Goal: Information Seeking & Learning: Understand process/instructions

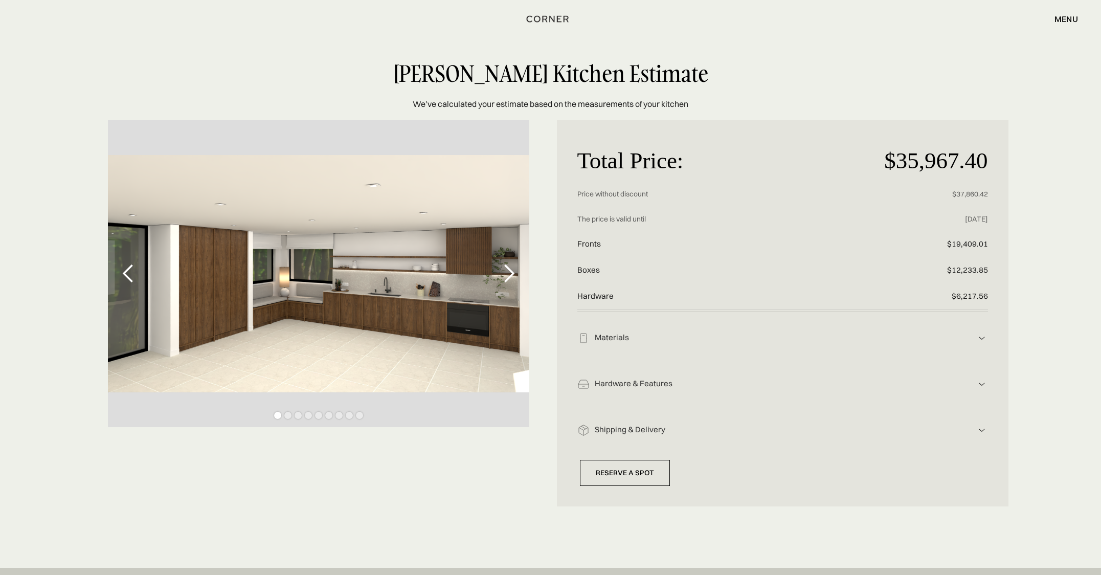
click at [984, 335] on img at bounding box center [982, 338] width 12 height 12
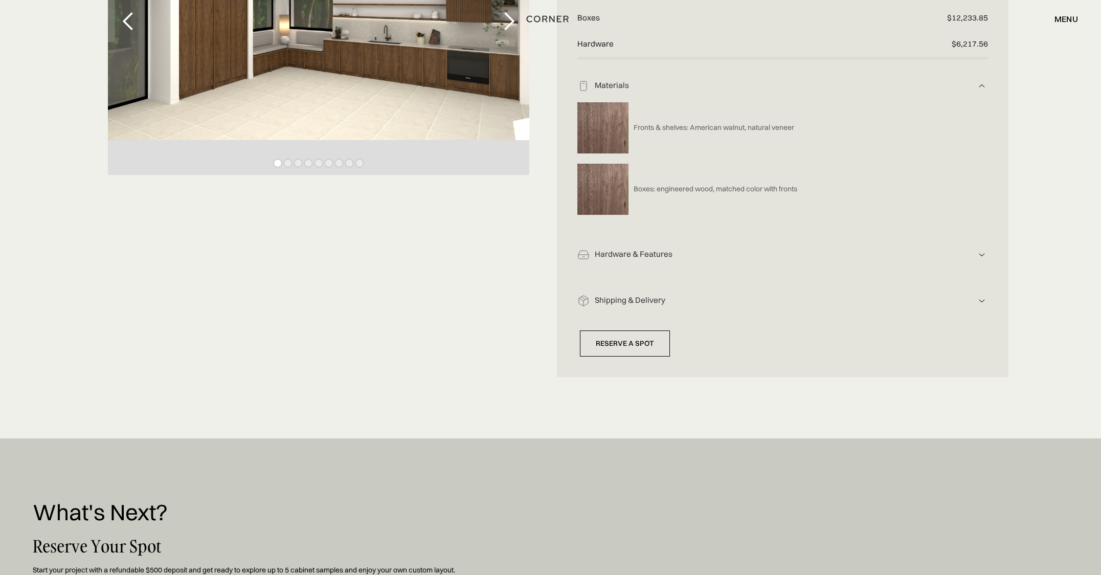
scroll to position [256, 0]
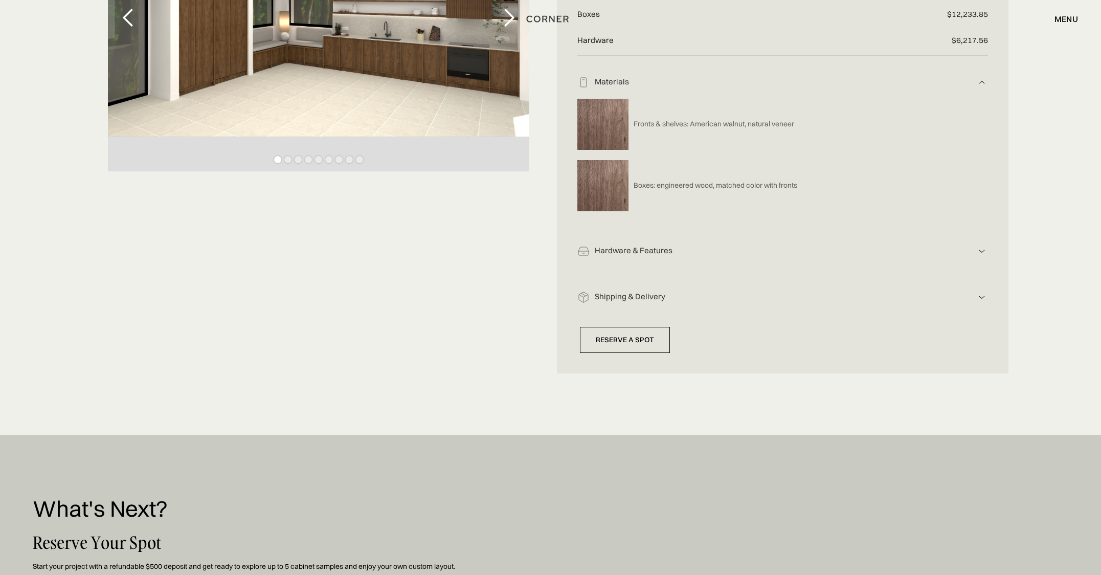
click at [637, 87] on div "Hardware & Features" at bounding box center [782, 82] width 386 height 11
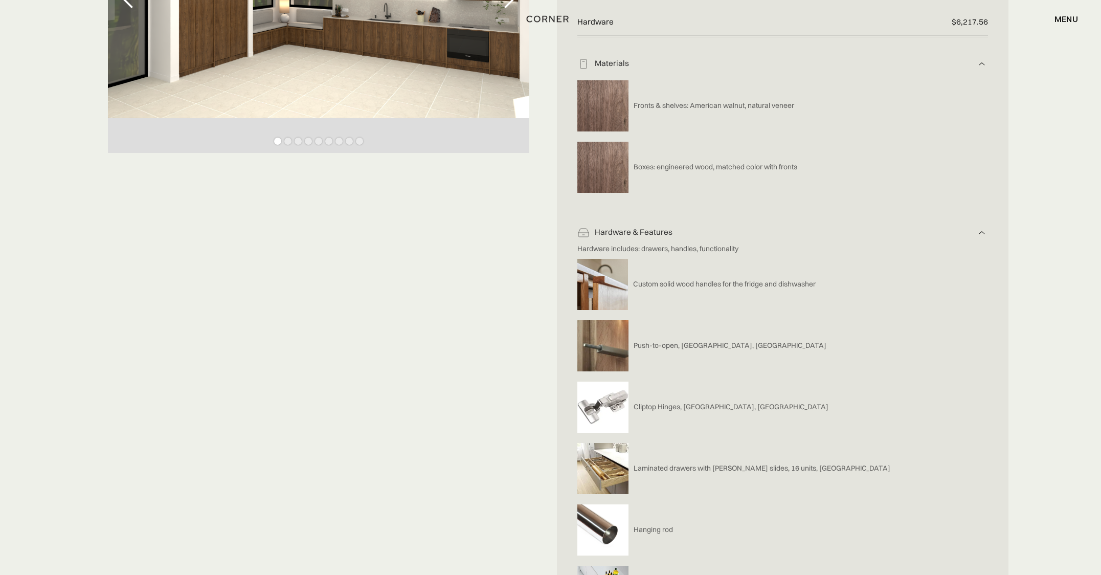
scroll to position [102, 0]
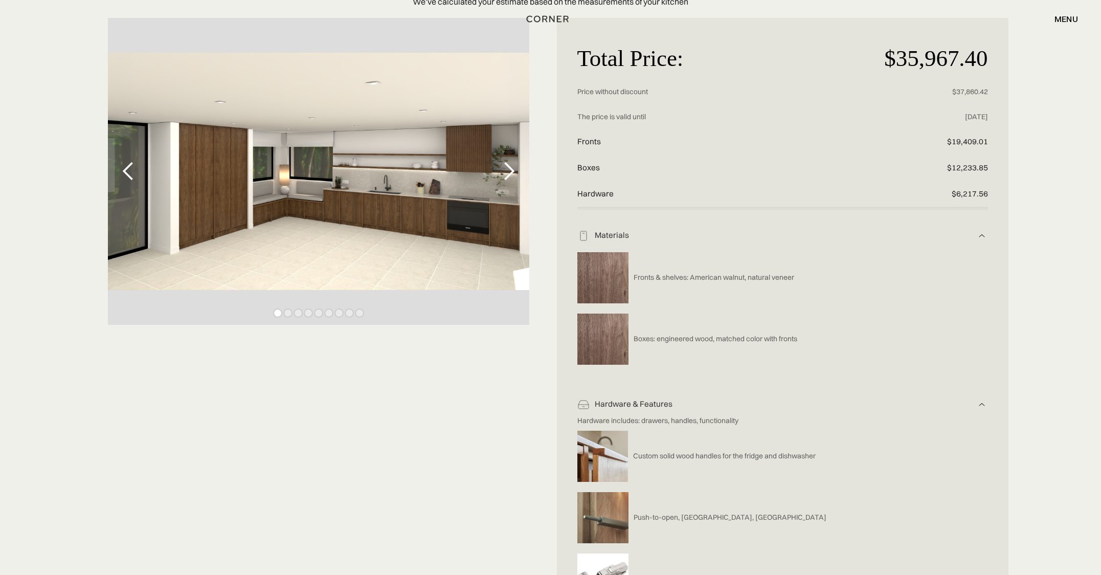
click at [652, 161] on p "Boxes" at bounding box center [714, 168] width 274 height 26
click at [982, 235] on img at bounding box center [982, 236] width 12 height 12
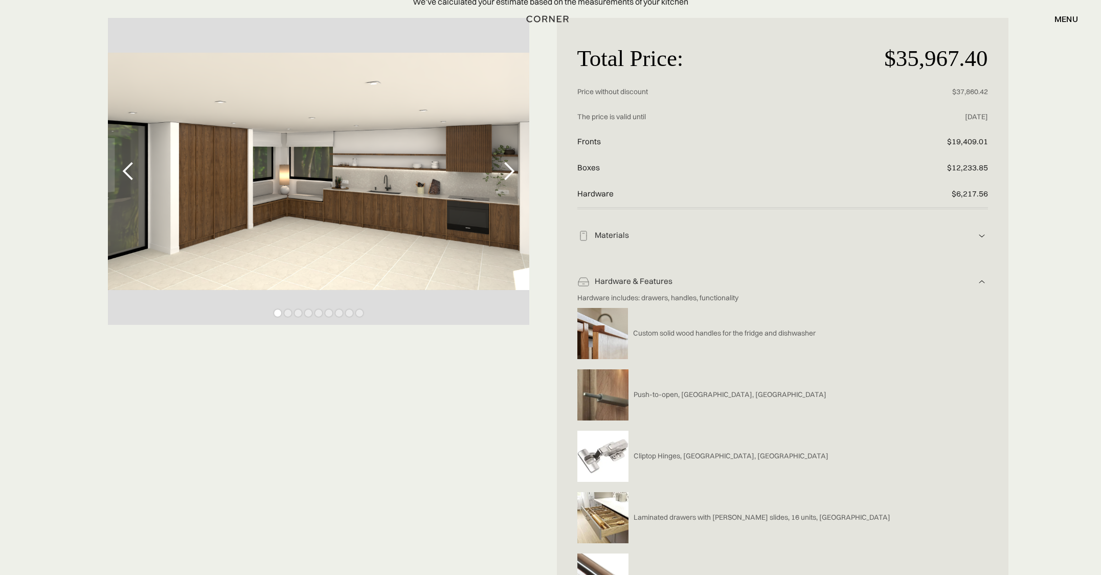
click at [982, 242] on img at bounding box center [982, 236] width 12 height 12
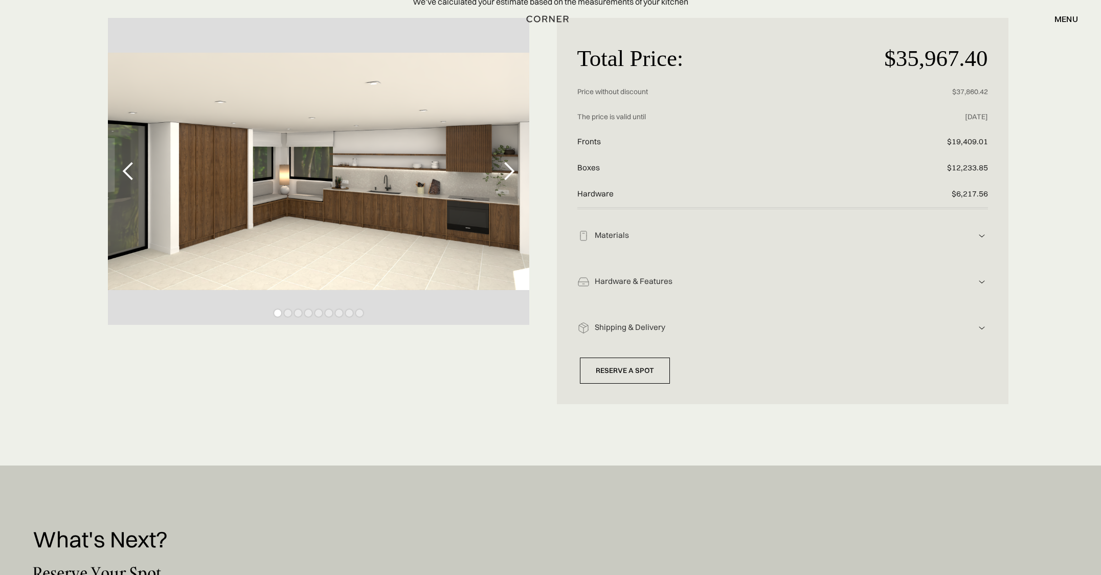
click at [982, 242] on img at bounding box center [982, 236] width 12 height 12
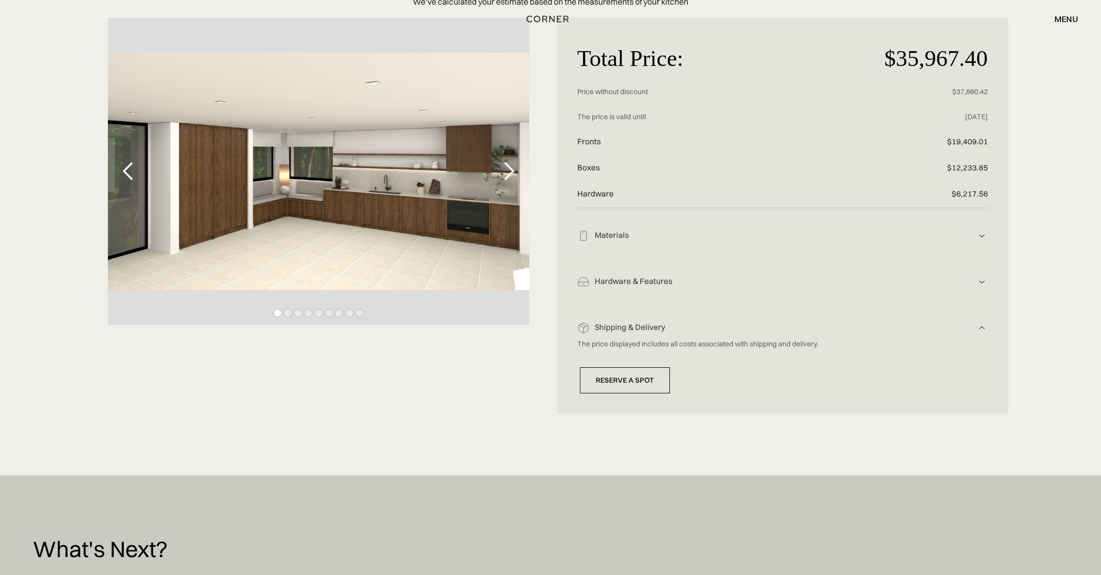
click at [982, 242] on img at bounding box center [982, 236] width 12 height 12
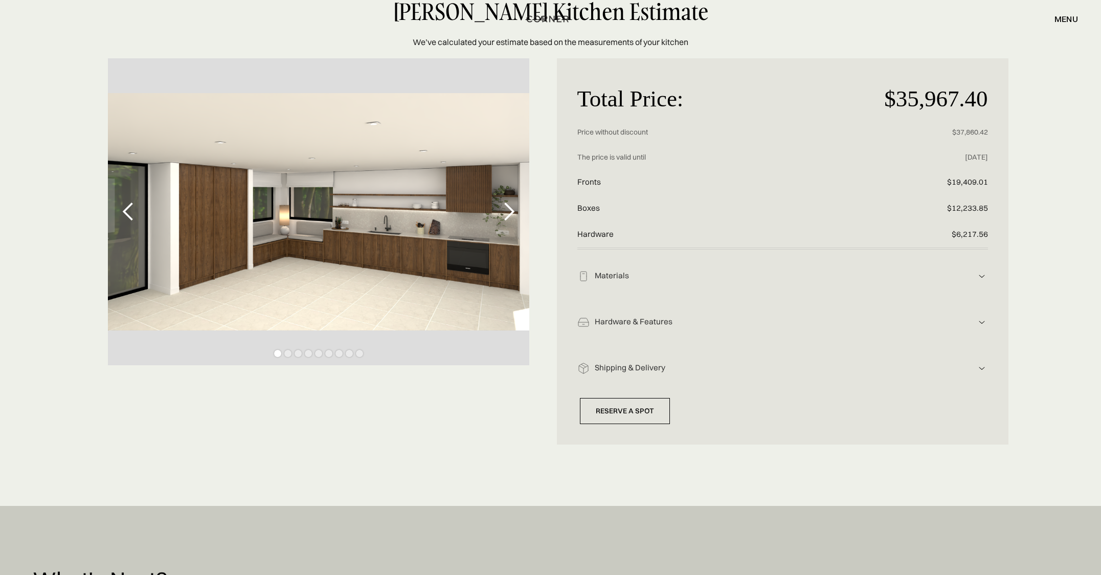
scroll to position [0, 0]
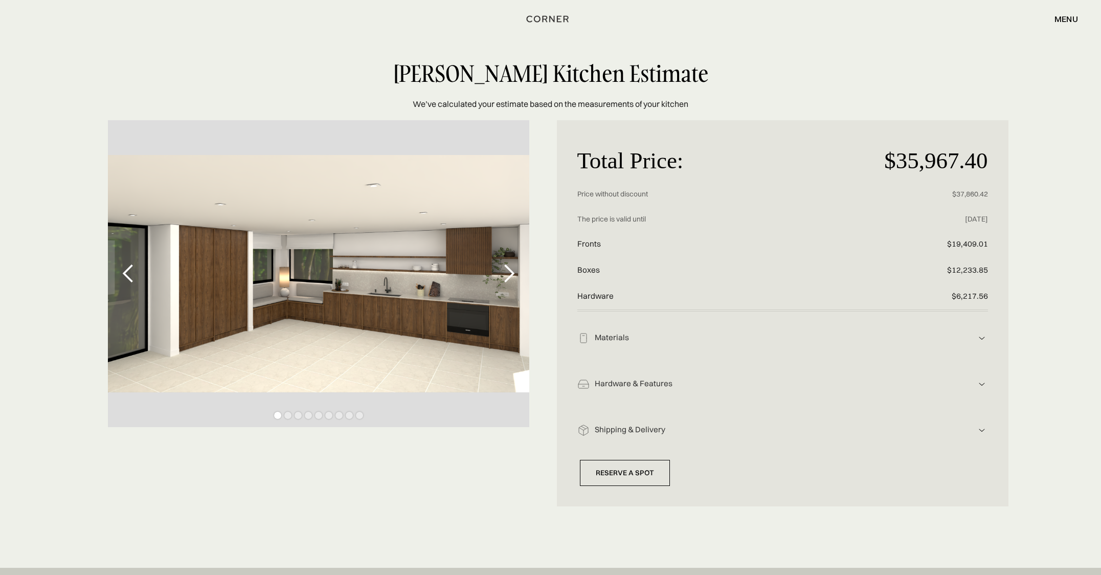
click at [514, 273] on div "next slide" at bounding box center [508, 273] width 20 height 20
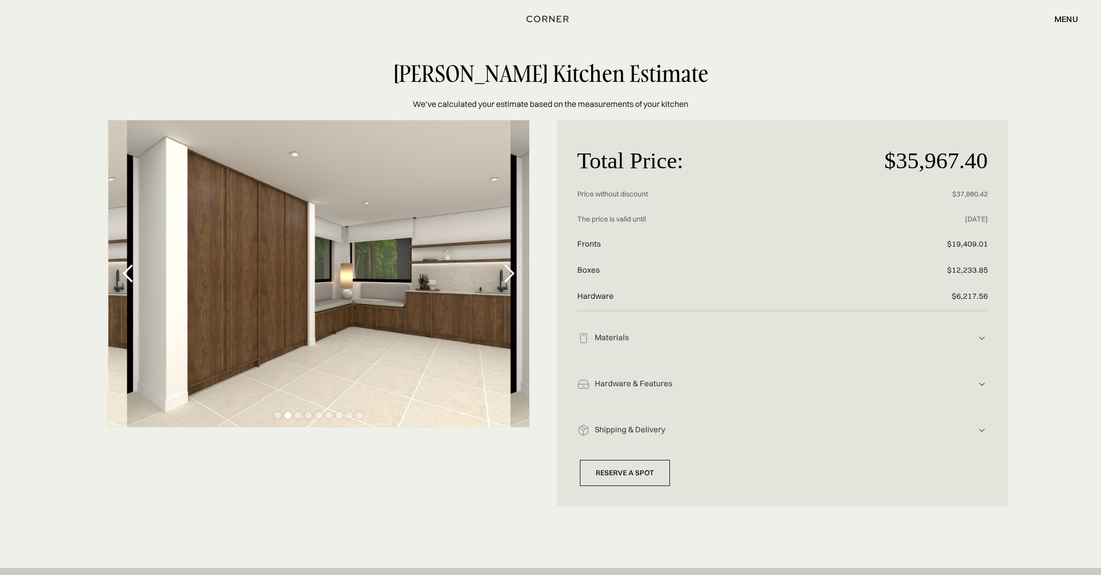
click at [514, 273] on div "next slide" at bounding box center [508, 273] width 20 height 20
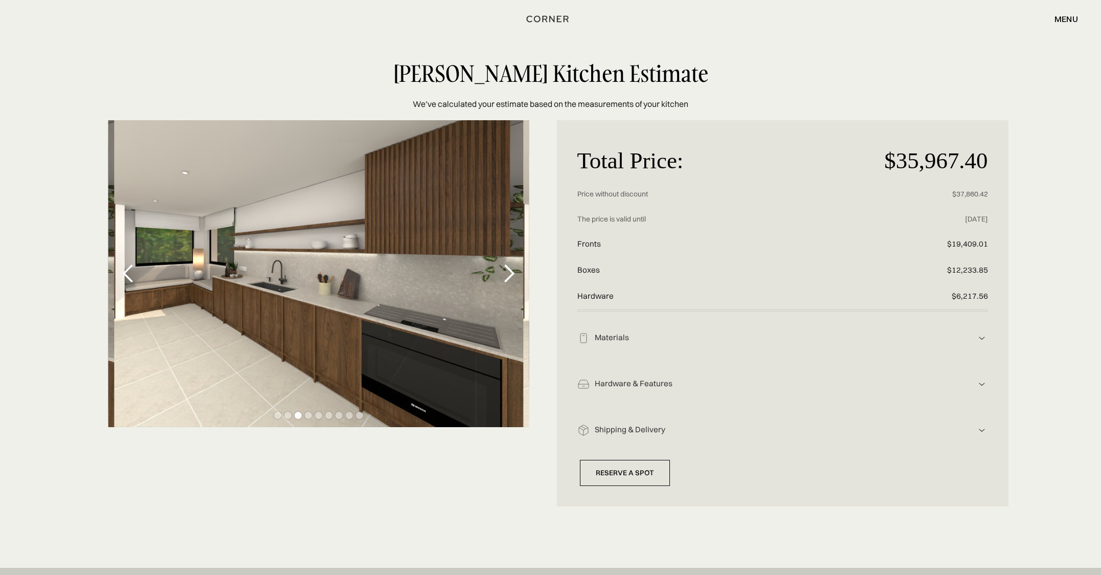
click at [514, 273] on div "next slide" at bounding box center [508, 273] width 20 height 20
